Goal: Find specific page/section: Find specific page/section

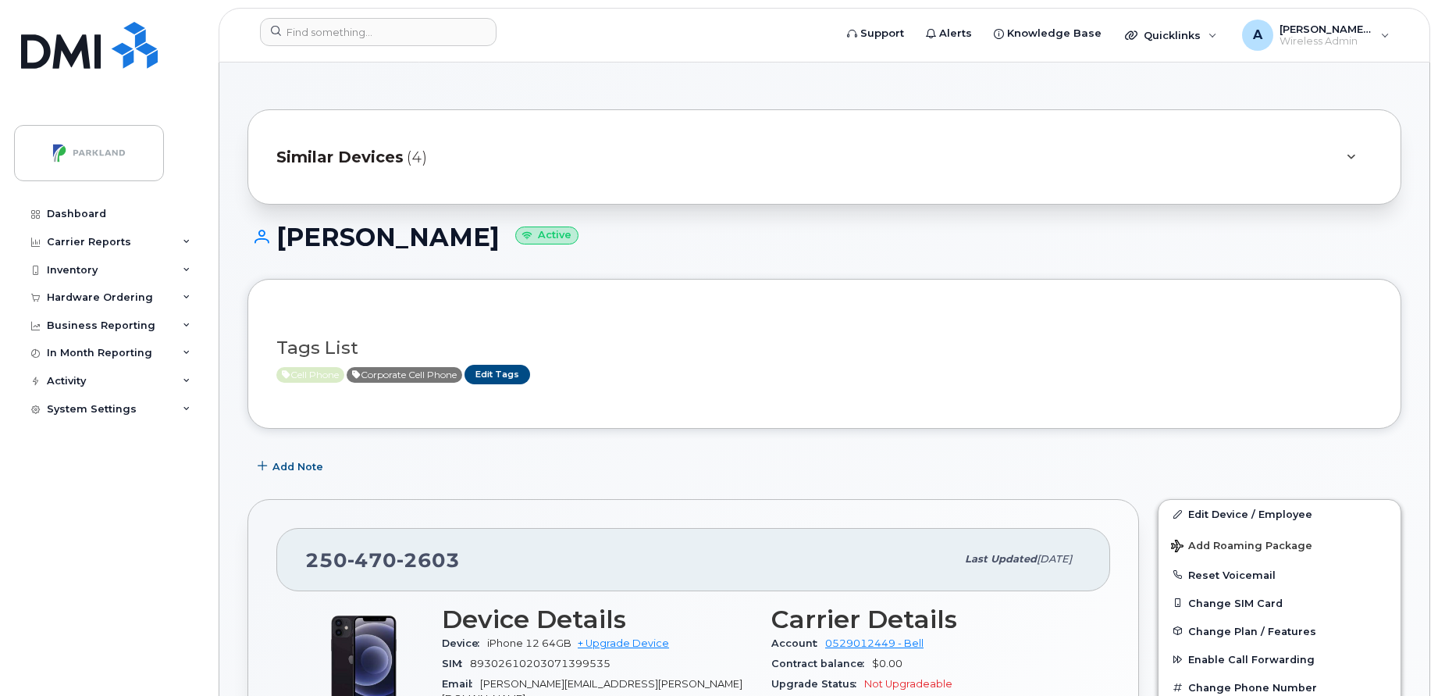
click at [372, 14] on header "Support Alerts Knowledge Base Quicklinks Suspend / Cancel Device Change SIM Car…" at bounding box center [825, 35] width 1212 height 55
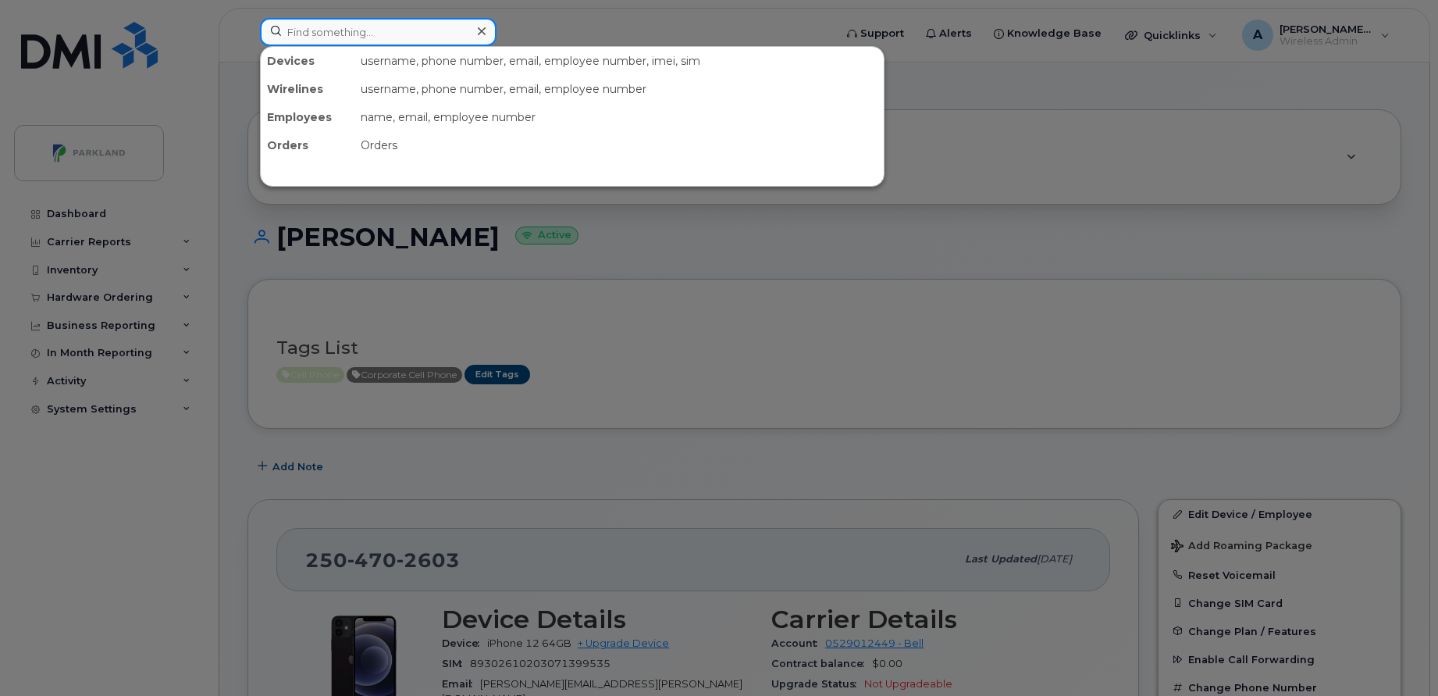
click at [362, 27] on input at bounding box center [378, 32] width 237 height 28
click at [634, 375] on div at bounding box center [719, 348] width 1438 height 696
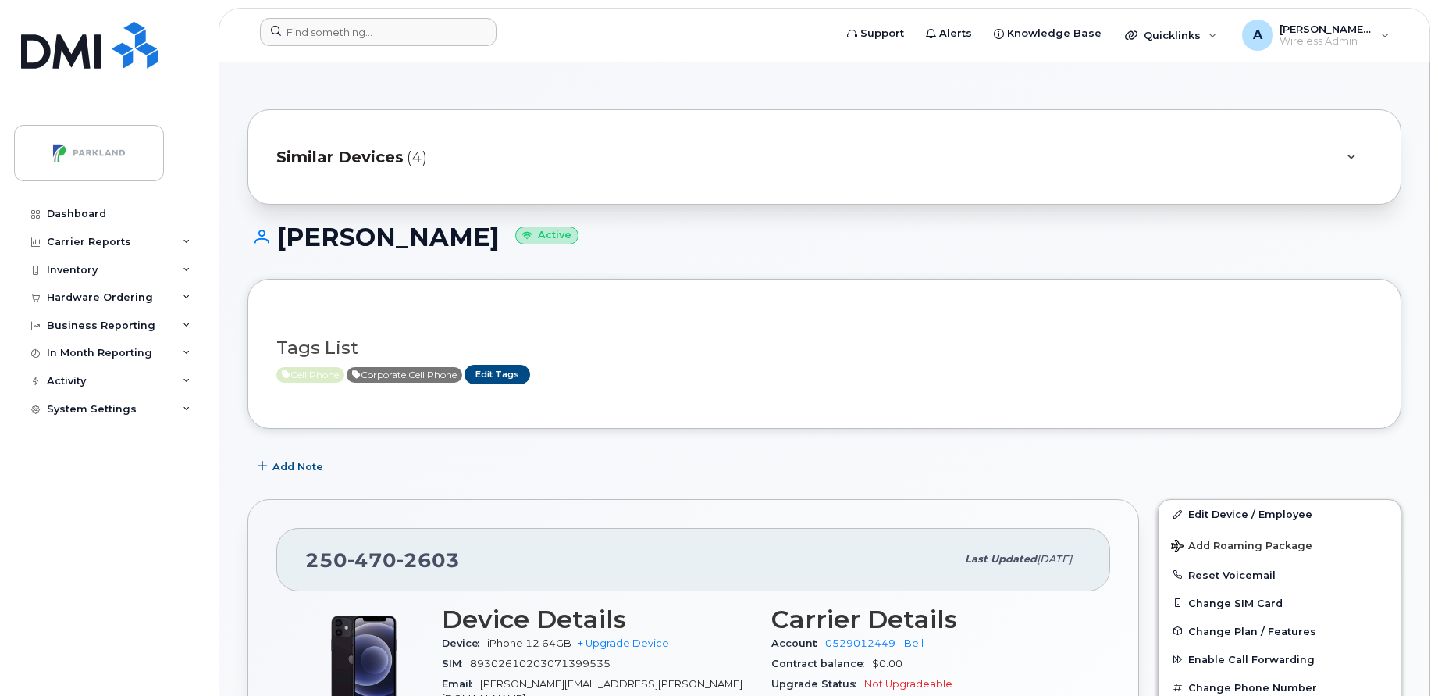
drag, startPoint x: 282, startPoint y: 238, endPoint x: 493, endPoint y: 249, distance: 211.1
click at [493, 249] on h1 "Steven Goodwin Active" at bounding box center [825, 236] width 1154 height 27
copy h1 "[PERSON_NAME]"
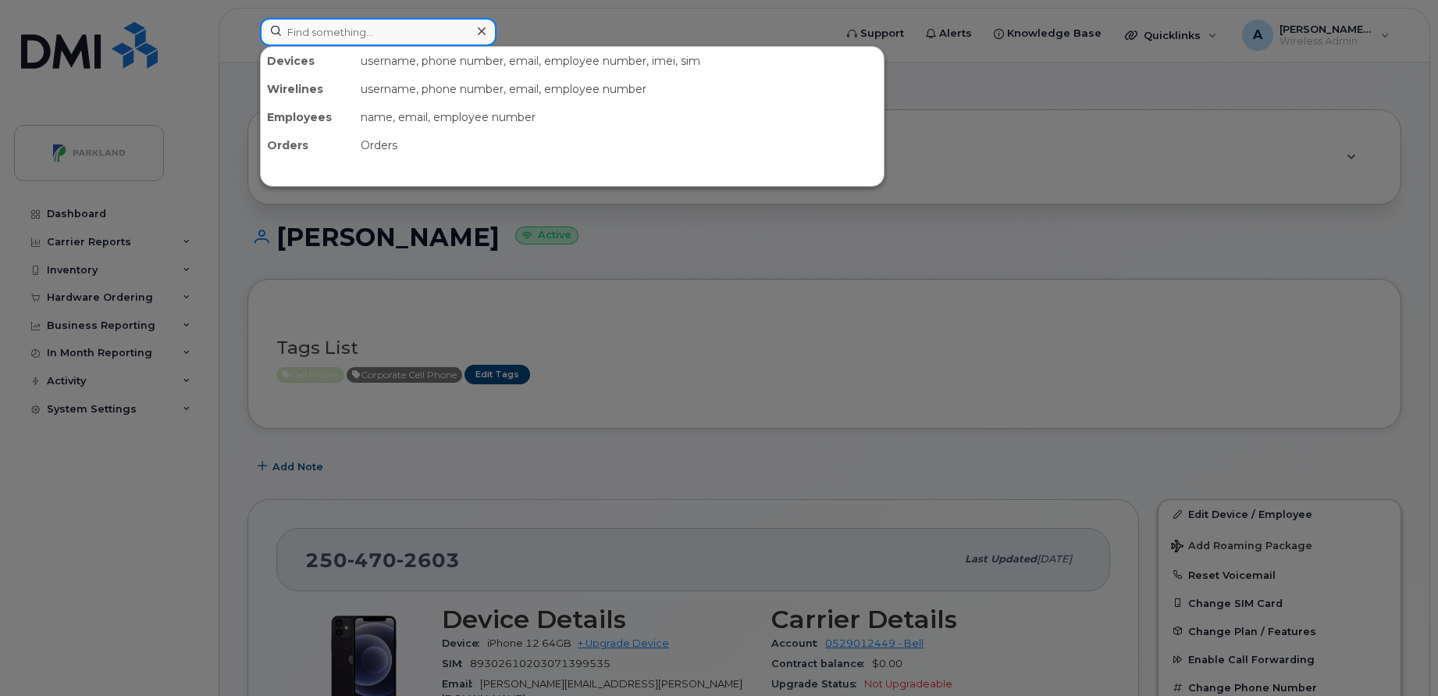
click at [387, 27] on input at bounding box center [378, 32] width 237 height 28
paste input "[PERSON_NAME]"
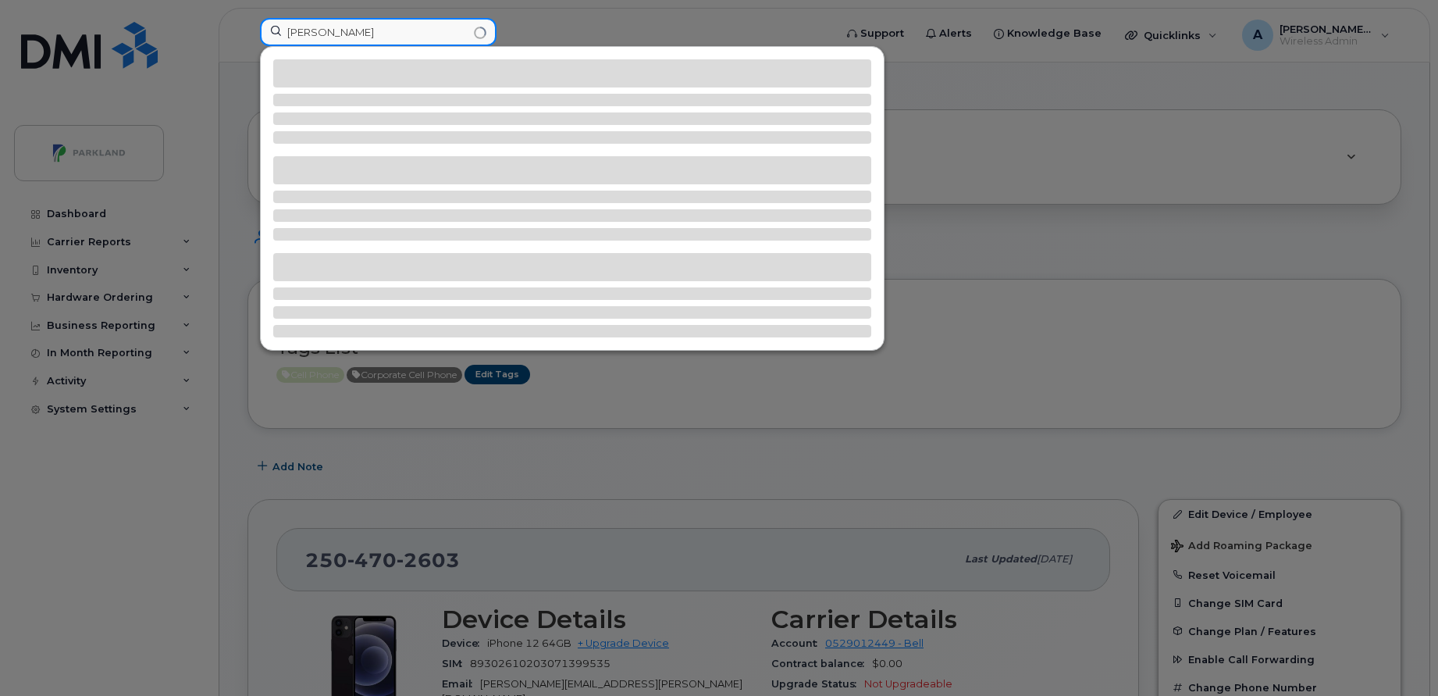
click at [322, 36] on input "[PERSON_NAME]" at bounding box center [378, 32] width 237 height 28
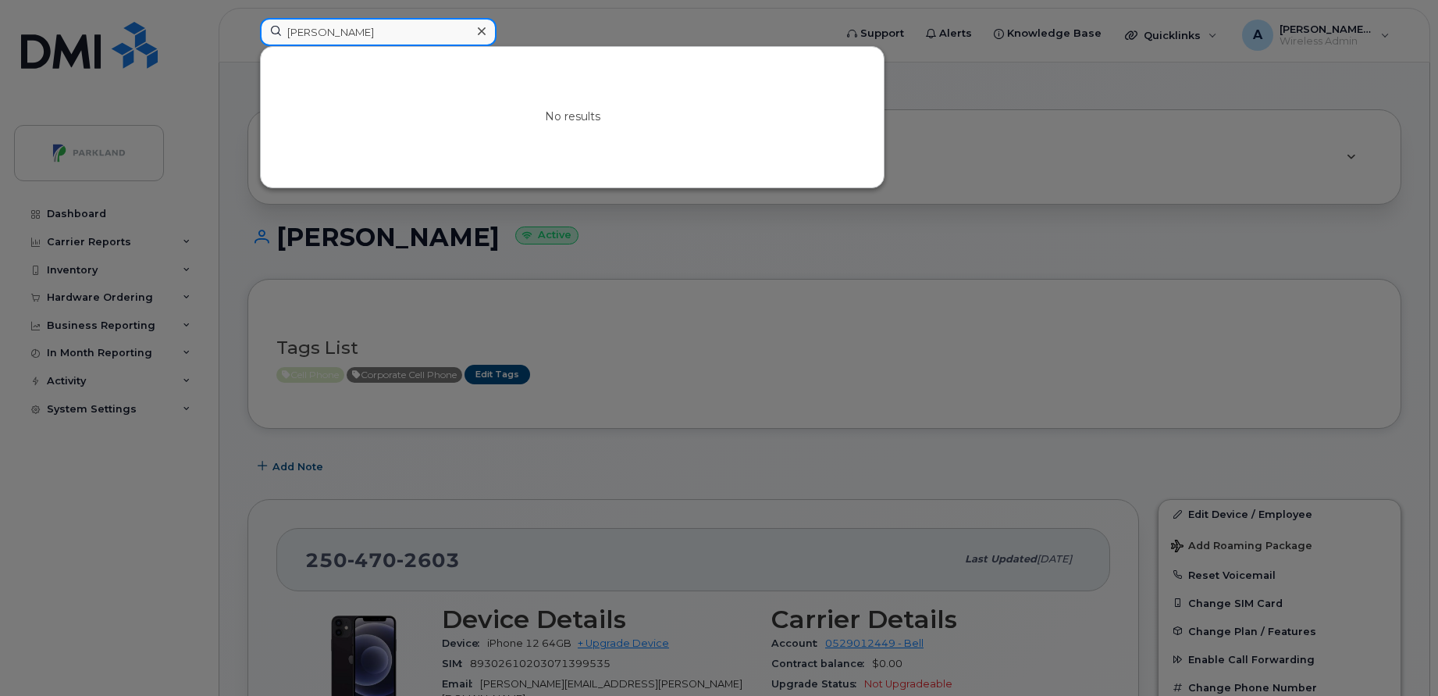
click at [379, 32] on input "Steve Goodwin" at bounding box center [378, 32] width 237 height 28
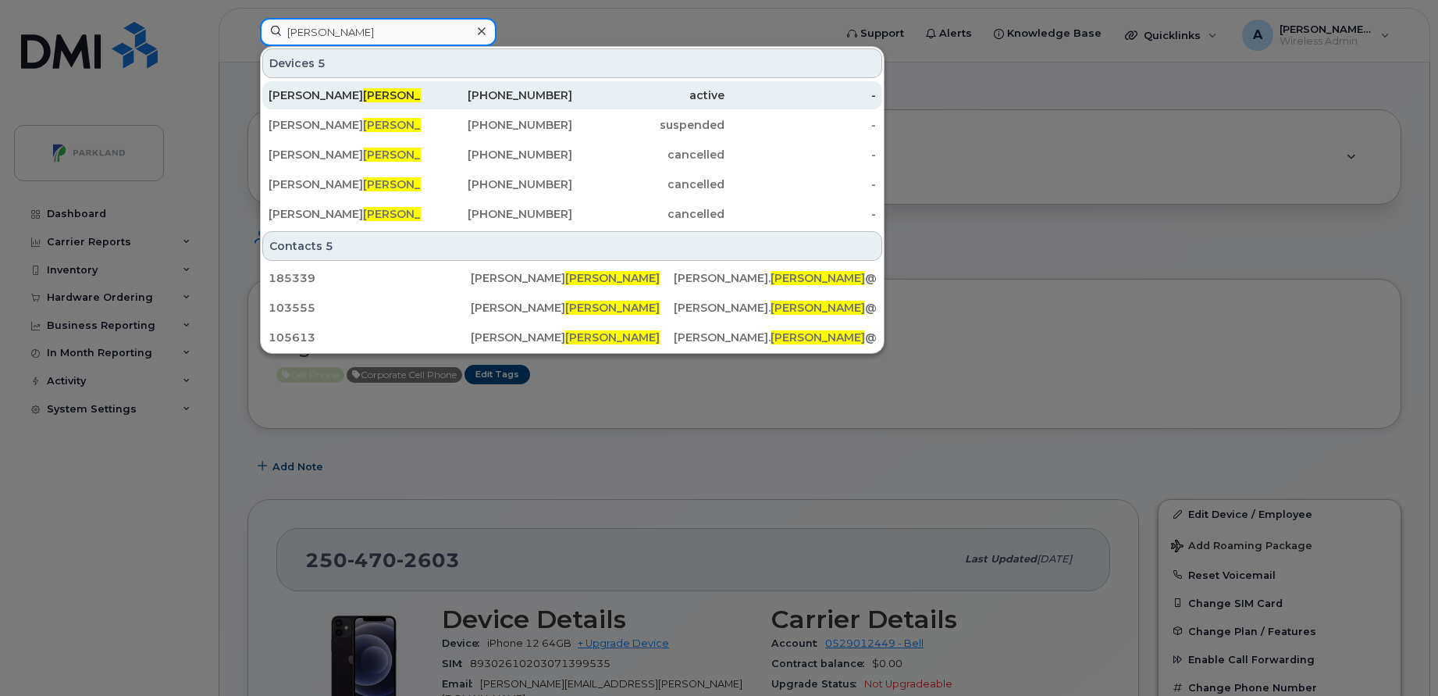
type input "[PERSON_NAME]"
click at [363, 99] on span "[PERSON_NAME]" at bounding box center [410, 95] width 94 height 14
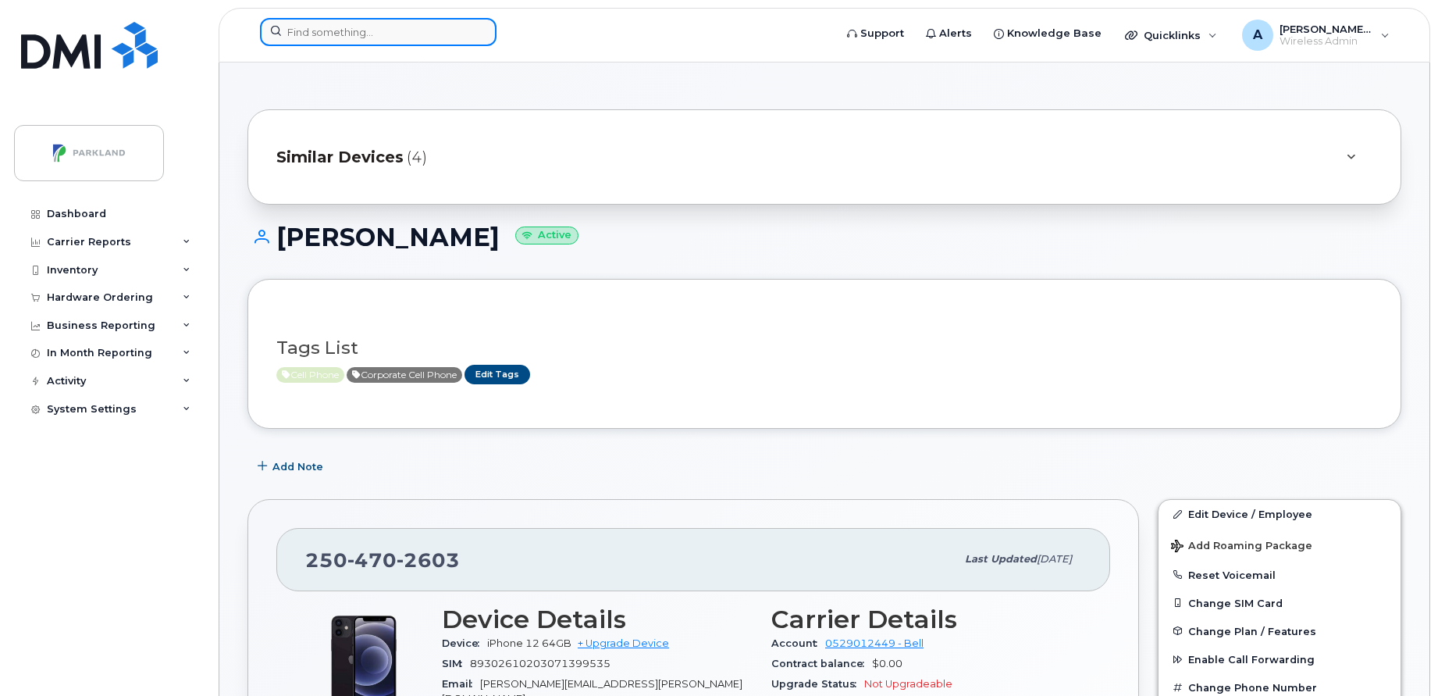
click at [410, 37] on input at bounding box center [378, 32] width 237 height 28
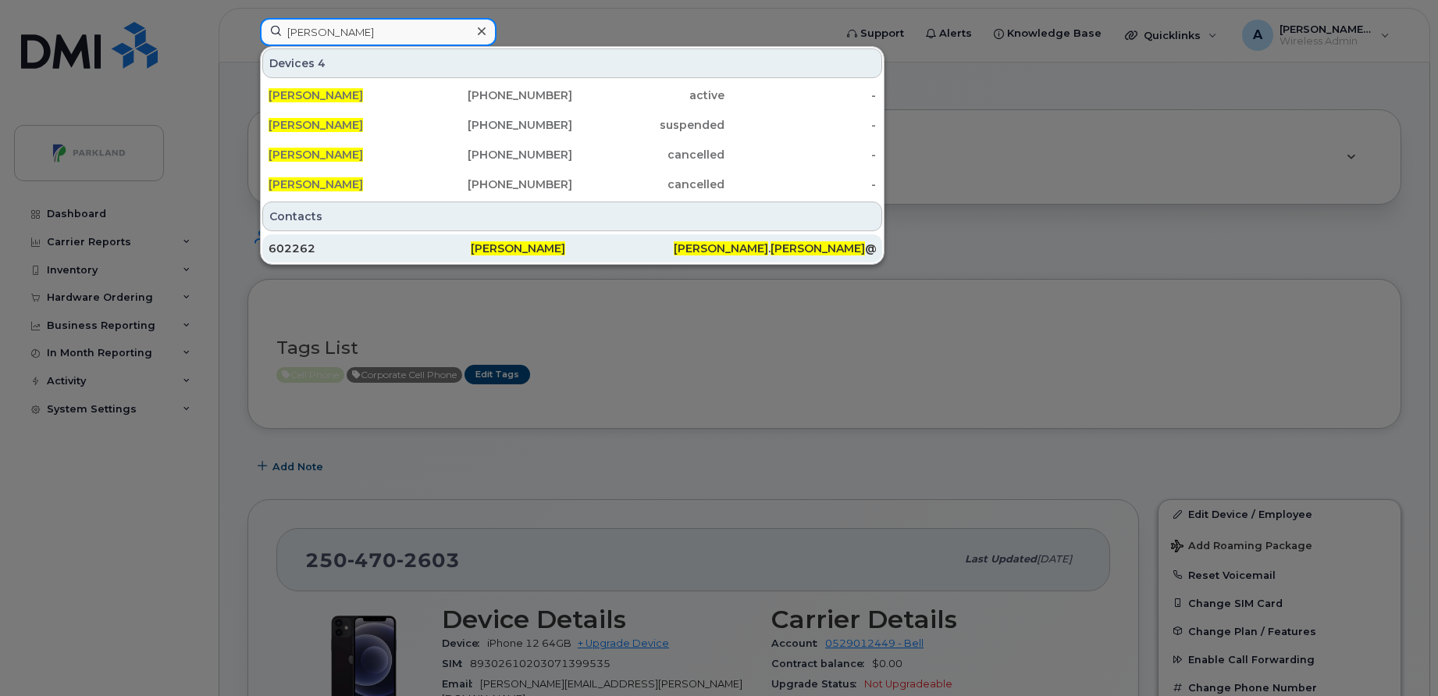
type input "Steven goodwin"
click at [336, 244] on div "602262" at bounding box center [370, 249] width 202 height 16
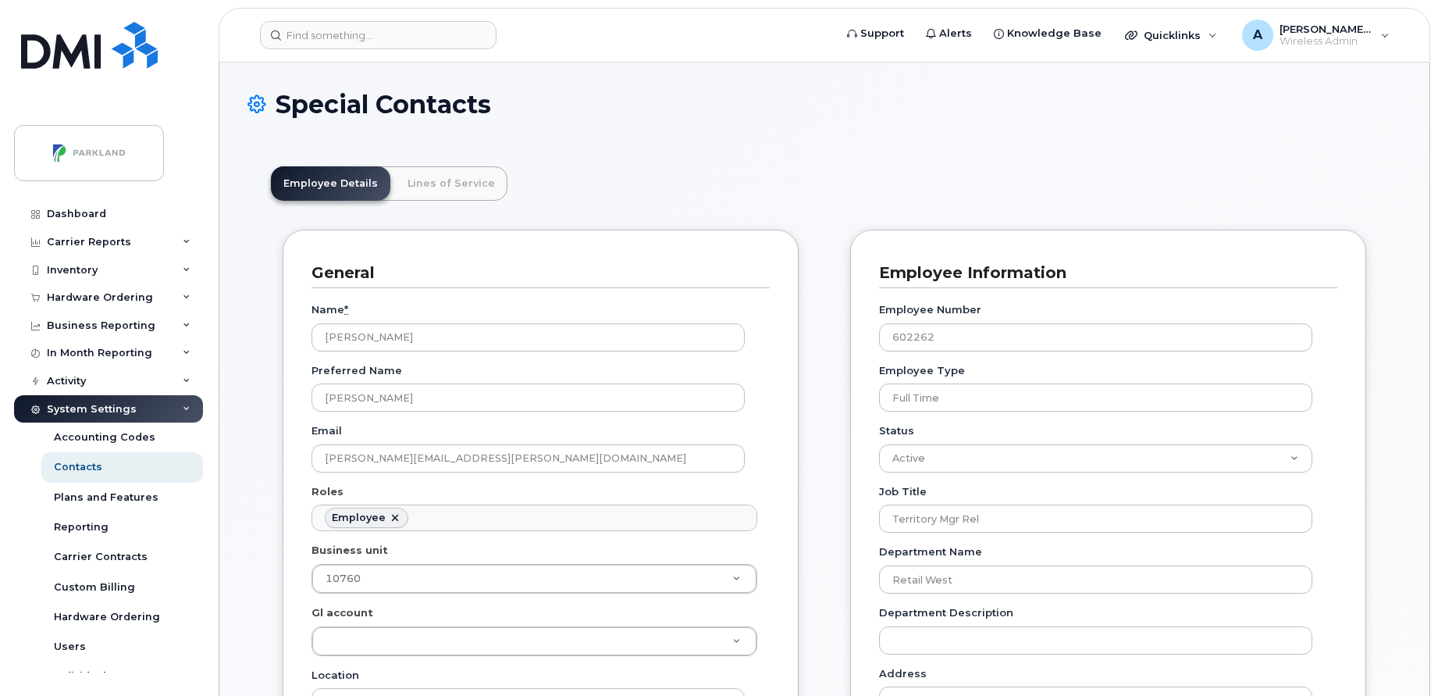
scroll to position [46, 0]
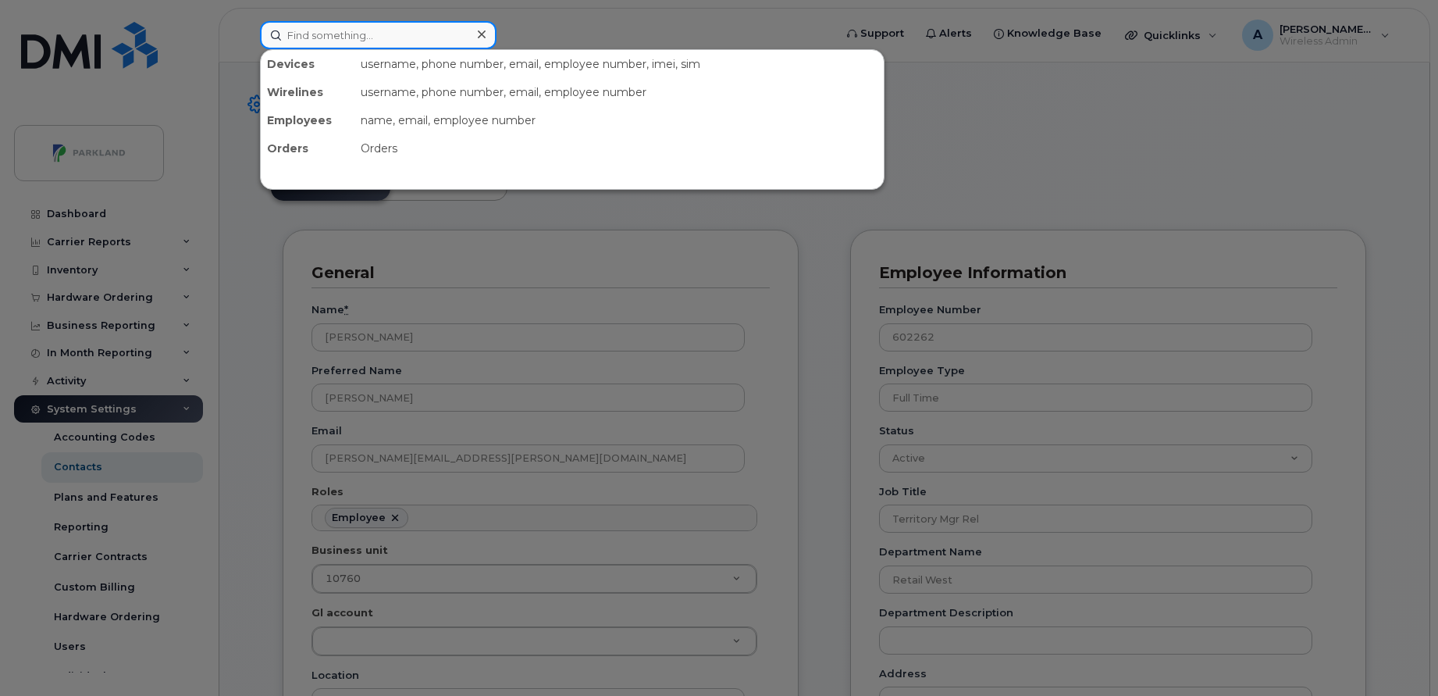
click at [386, 43] on input at bounding box center [378, 35] width 237 height 28
paste input "[PERSON_NAME]"
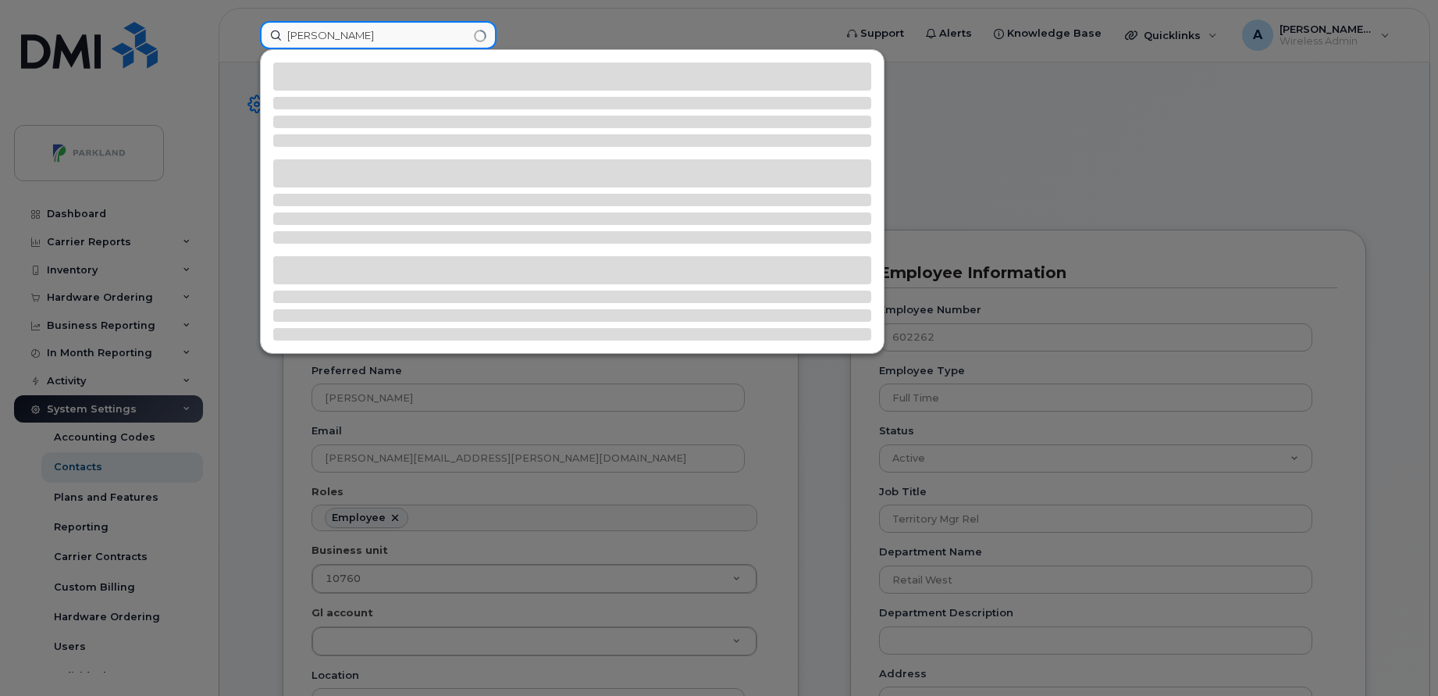
click at [327, 40] on input "[PERSON_NAME]" at bounding box center [378, 35] width 237 height 28
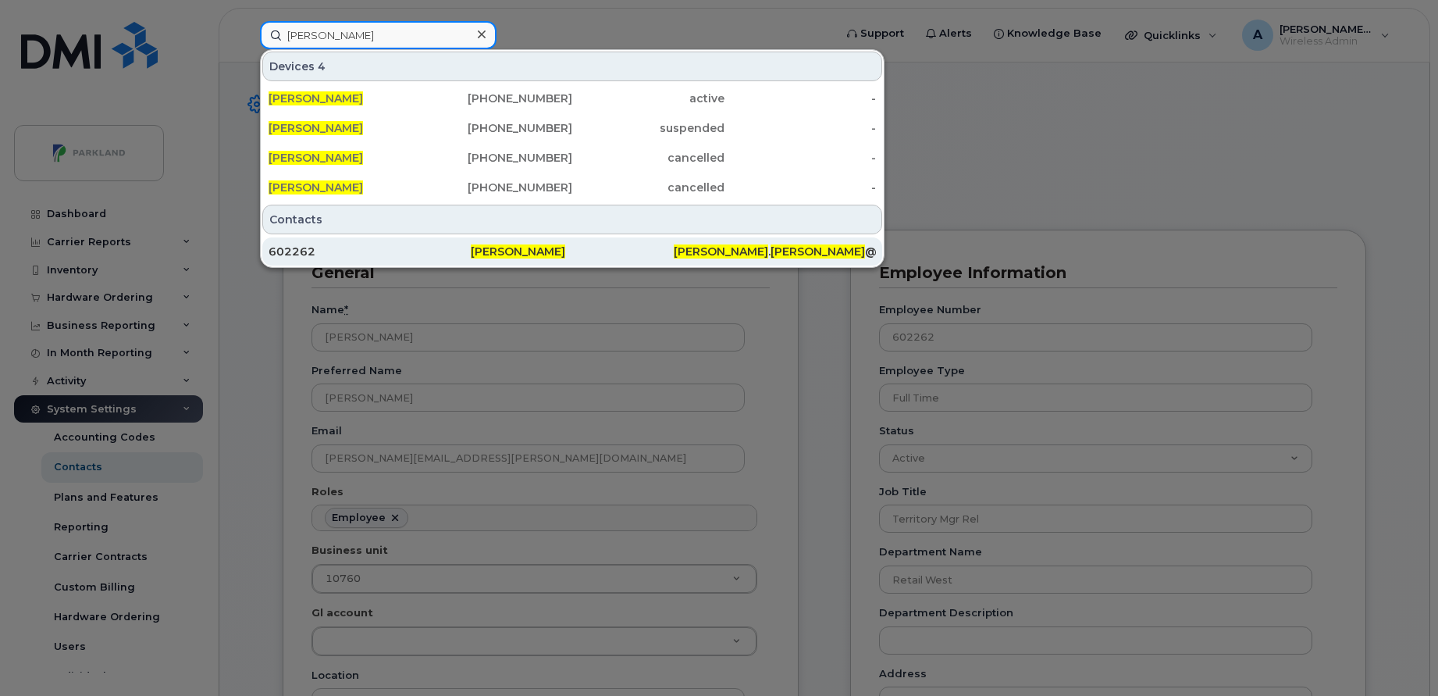
type input "[PERSON_NAME]"
click at [721, 260] on div "[PERSON_NAME] . [PERSON_NAME] @[DOMAIN_NAME]" at bounding box center [775, 251] width 202 height 28
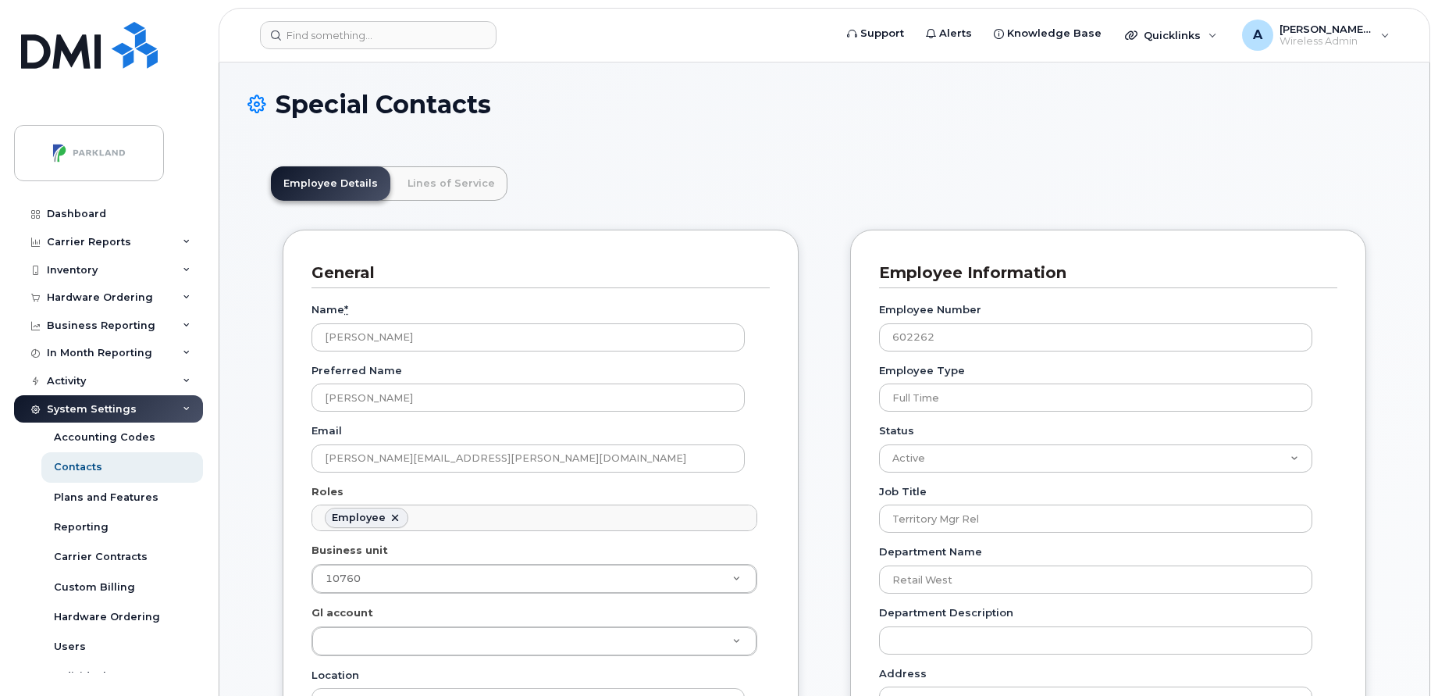
scroll to position [46, 0]
click at [458, 191] on link "Lines of Service" at bounding box center [451, 183] width 112 height 34
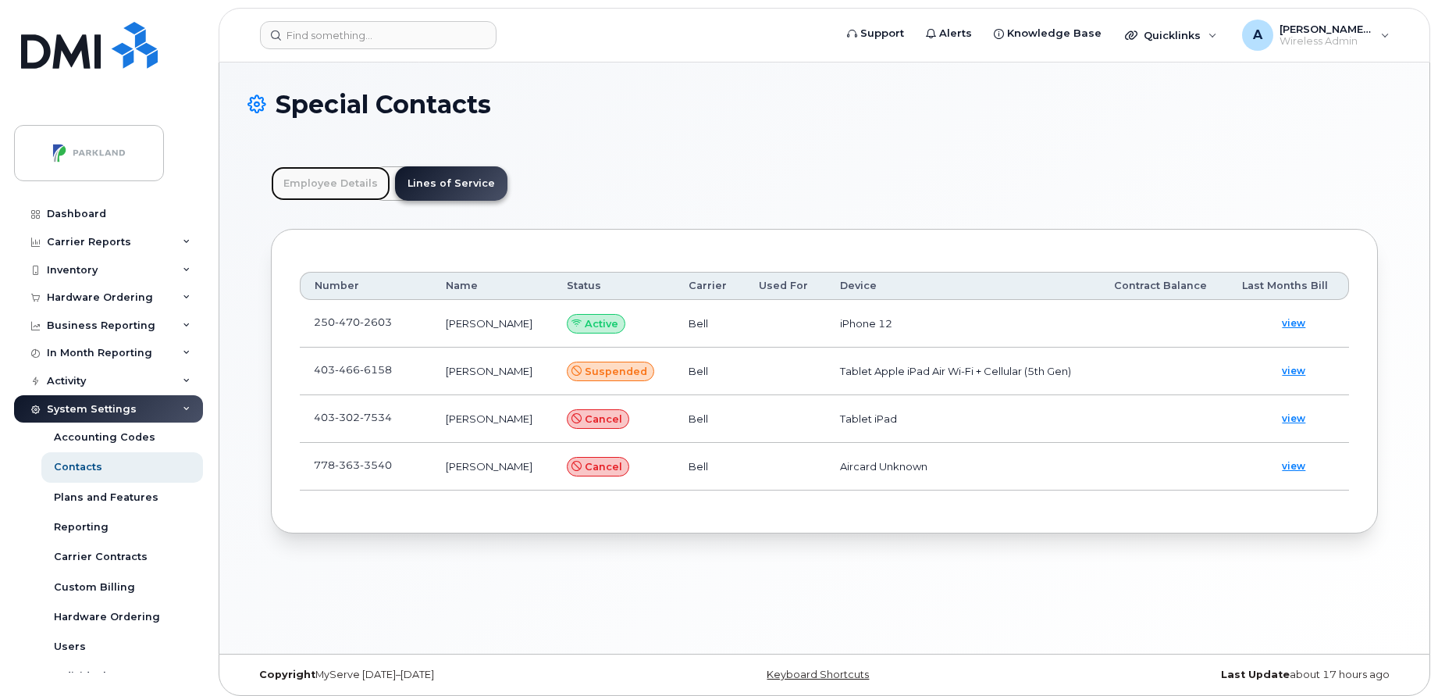
click at [304, 180] on link "Employee Details" at bounding box center [330, 183] width 119 height 34
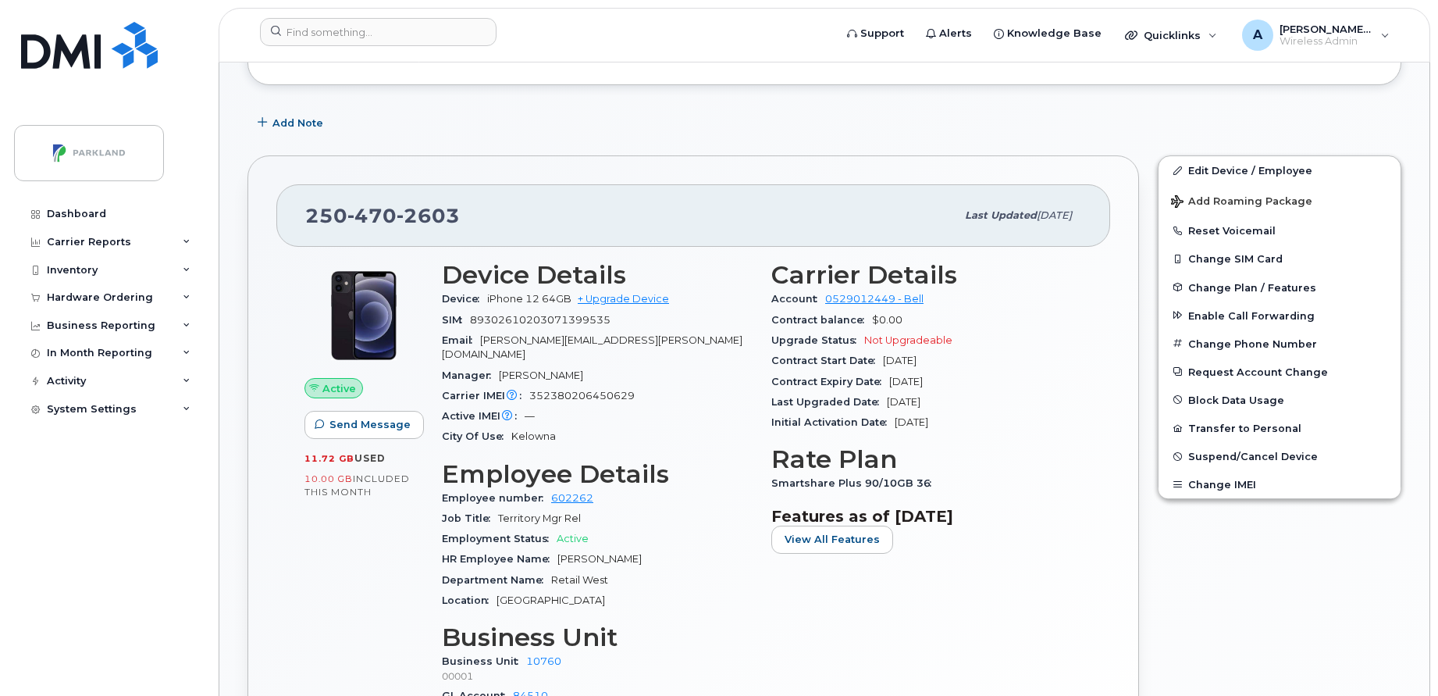
scroll to position [344, 0]
drag, startPoint x: 263, startPoint y: 157, endPoint x: 631, endPoint y: 171, distance: 368.0
click at [631, 171] on div "[PHONE_NUMBER] Last updated [DATE] Active Send Message 11.72 GB  used 10.00 GB …" at bounding box center [694, 492] width 892 height 675
drag, startPoint x: 631, startPoint y: 171, endPoint x: 884, endPoint y: 168, distance: 253.0
click at [884, 168] on div "250 470 2603 Last updated Oct 03, 2025 Active Send Message 11.72 GB  used 10.00…" at bounding box center [694, 492] width 892 height 675
